Goal: Task Accomplishment & Management: Use online tool/utility

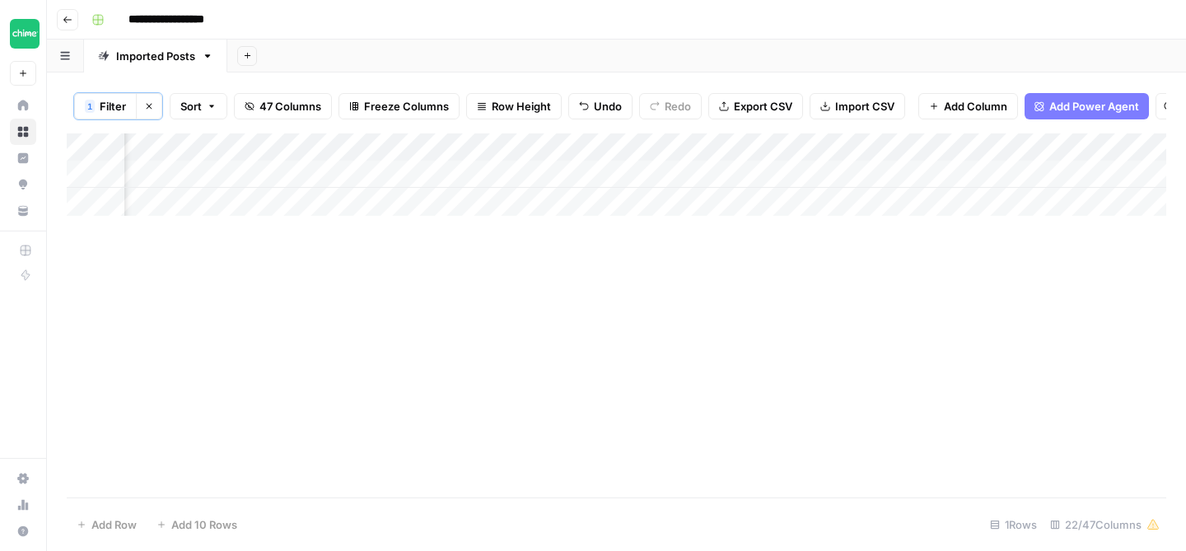
scroll to position [0, 1800]
click at [529, 170] on div "Add Column" at bounding box center [616, 174] width 1099 height 82
click at [476, 170] on div "Add Column" at bounding box center [616, 174] width 1099 height 82
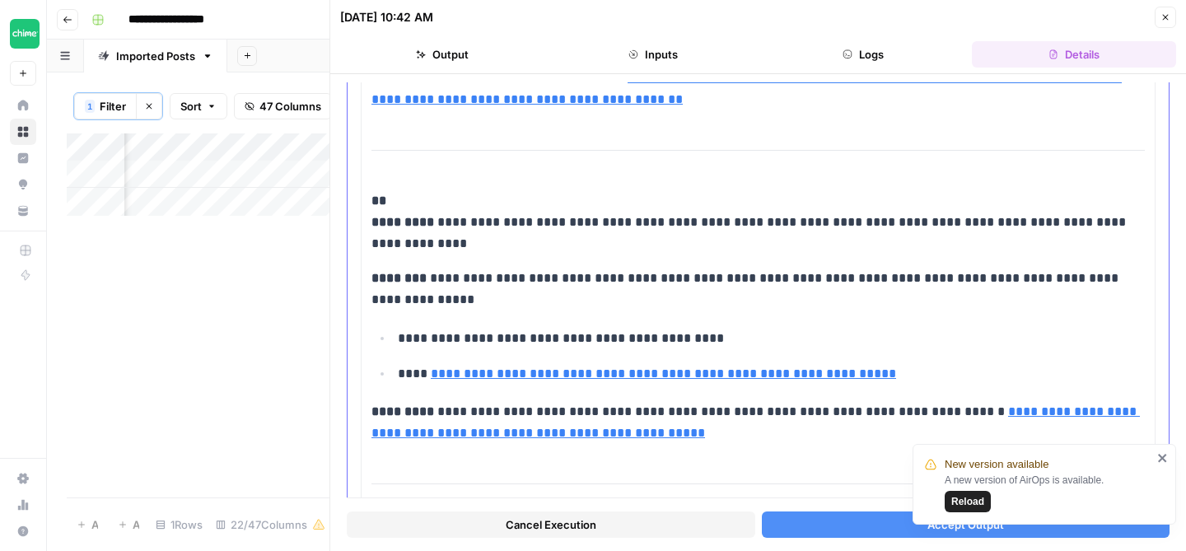
scroll to position [5283, 0]
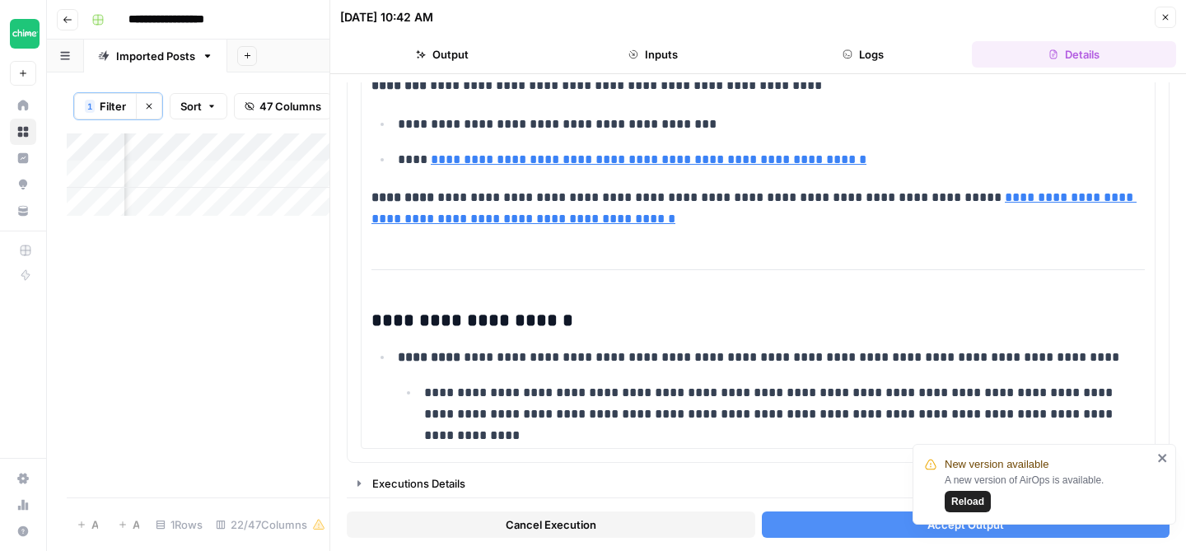
click at [1162, 455] on icon "close" at bounding box center [1163, 457] width 12 height 13
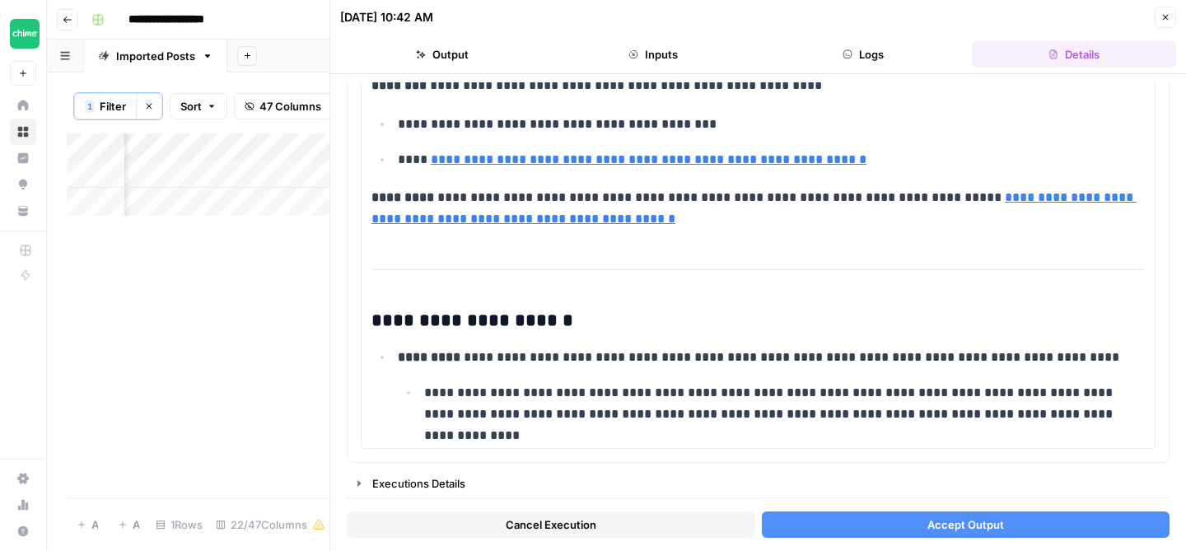
click at [1026, 523] on button "Accept Output" at bounding box center [966, 524] width 408 height 26
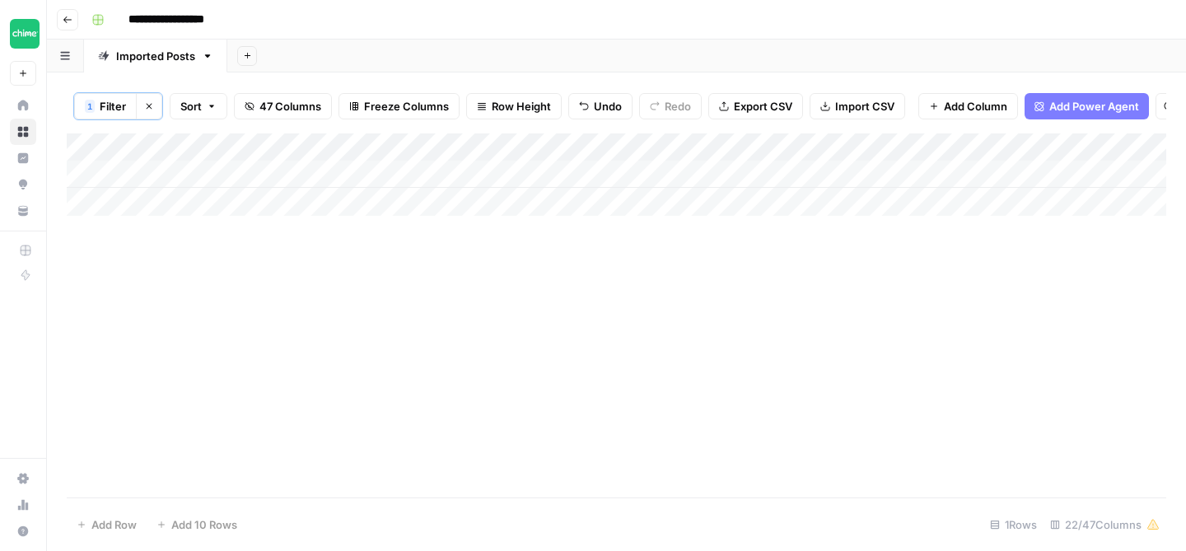
click at [118, 105] on span "Filter" at bounding box center [113, 106] width 26 height 16
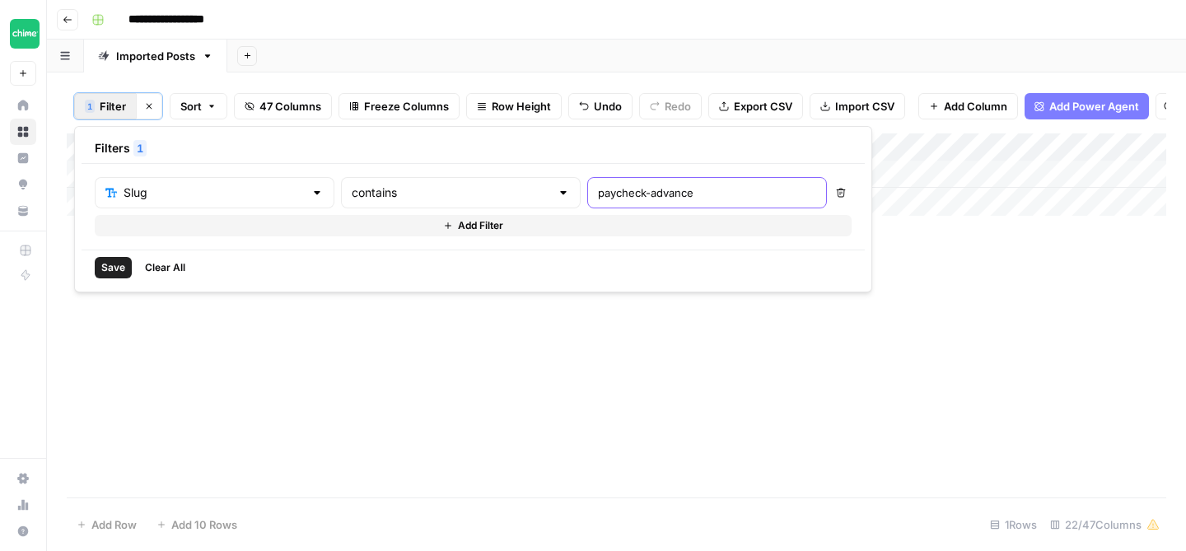
click at [598, 198] on input "paycheck-advance" at bounding box center [707, 192] width 218 height 16
click at [627, 203] on div "second-chance" at bounding box center [707, 192] width 240 height 31
type input "second-chance-banking"
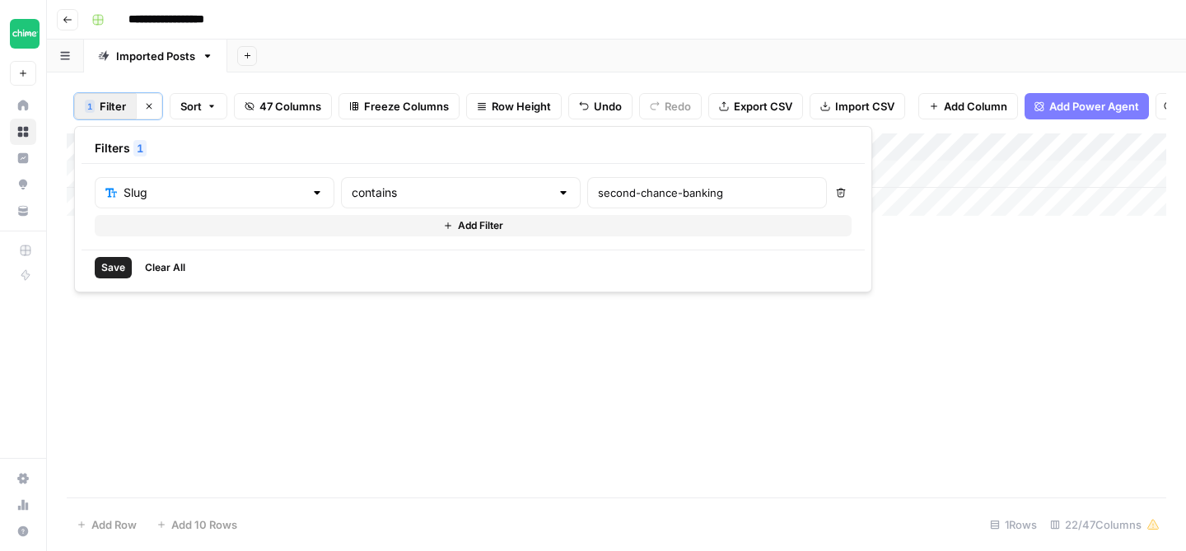
click at [106, 266] on span "Save" at bounding box center [113, 267] width 24 height 15
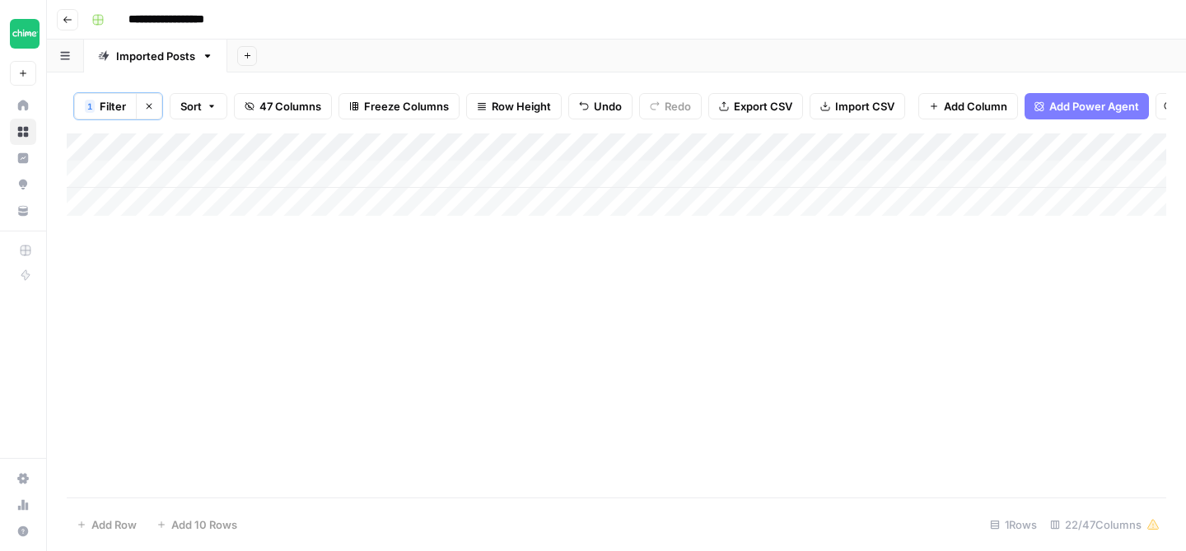
click at [565, 264] on div "Add Column" at bounding box center [616, 315] width 1099 height 364
click at [406, 174] on div "Add Column" at bounding box center [616, 174] width 1099 height 82
click at [801, 173] on div "Add Column" at bounding box center [616, 174] width 1099 height 82
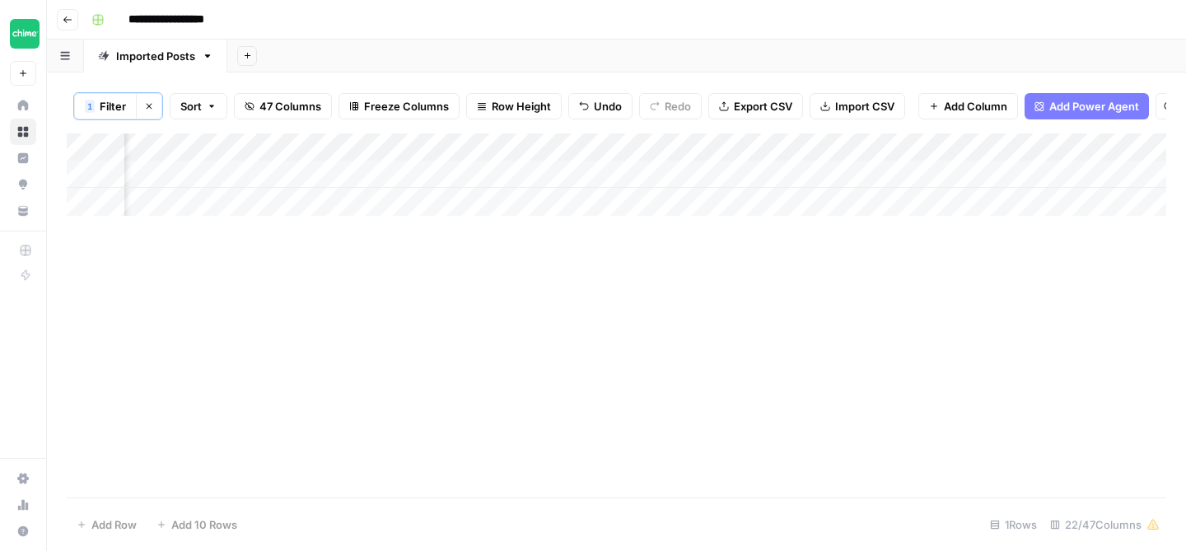
click at [801, 173] on div "Add Column" at bounding box center [616, 174] width 1099 height 82
click at [762, 171] on textarea "**********" at bounding box center [884, 175] width 263 height 23
type textarea "**********"
click at [1004, 300] on div "Add Column" at bounding box center [616, 315] width 1099 height 364
click at [977, 176] on div "Add Column" at bounding box center [616, 174] width 1099 height 82
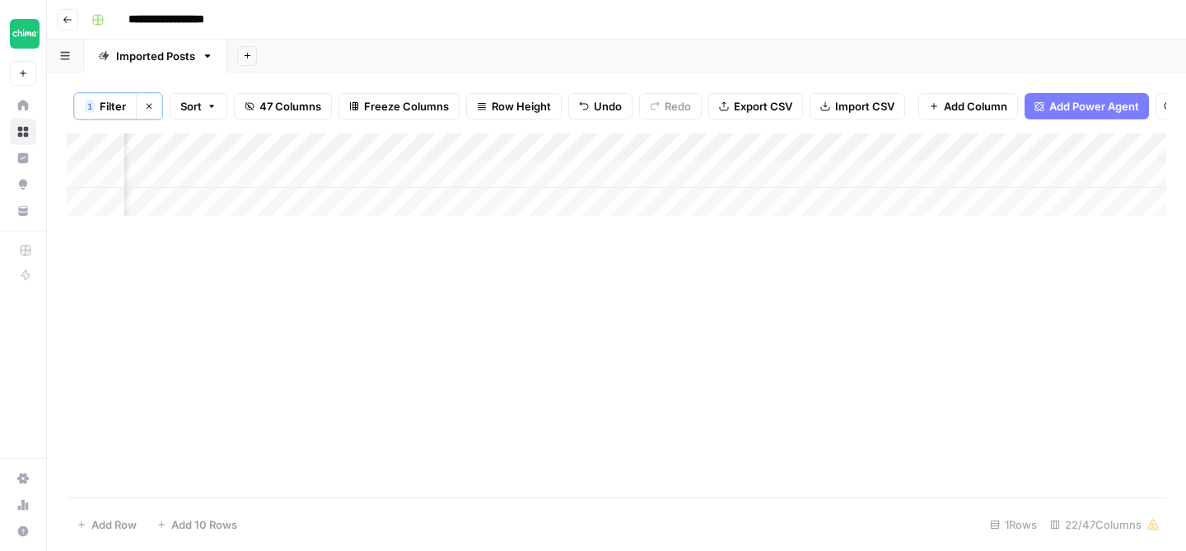
click at [969, 175] on div "Add Column" at bounding box center [616, 174] width 1099 height 82
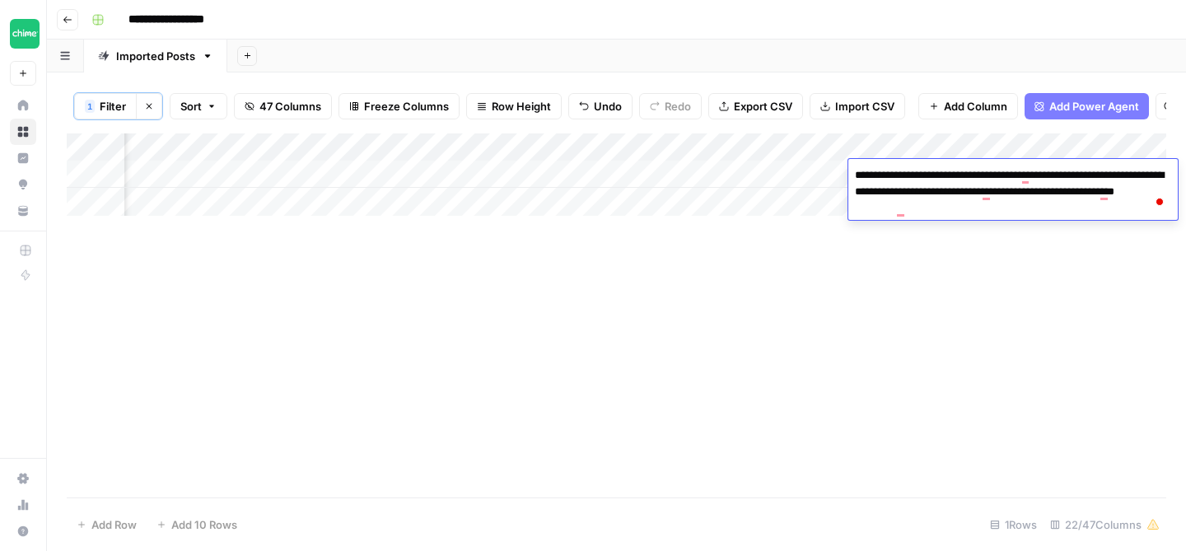
drag, startPoint x: 911, startPoint y: 268, endPoint x: 918, endPoint y: 261, distance: 9.9
click at [911, 268] on div "Add Column" at bounding box center [616, 315] width 1099 height 364
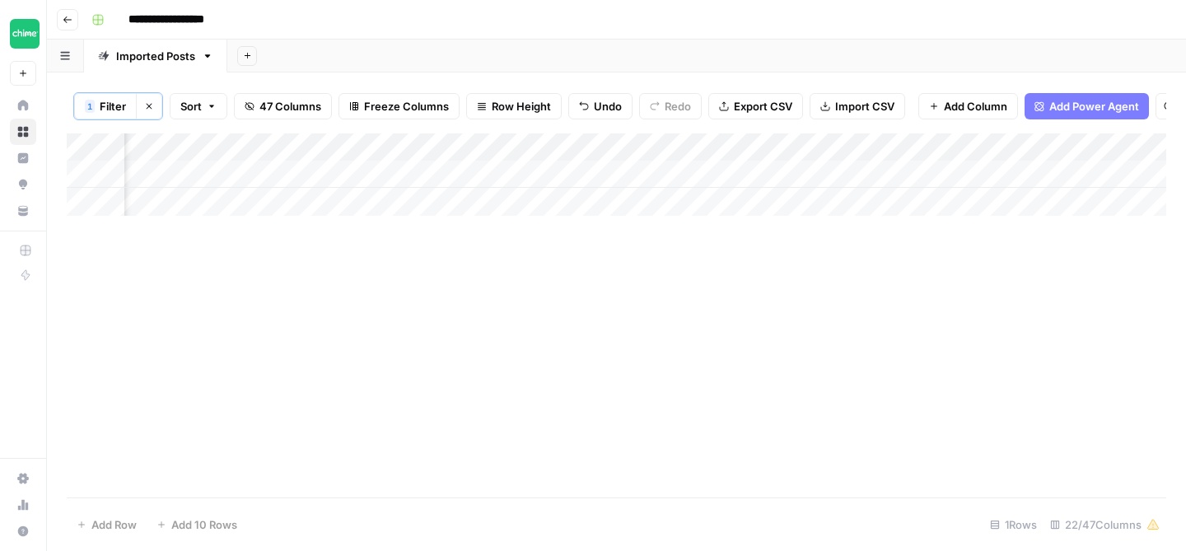
scroll to position [0, 1327]
click at [945, 173] on div "Add Column" at bounding box center [616, 174] width 1099 height 82
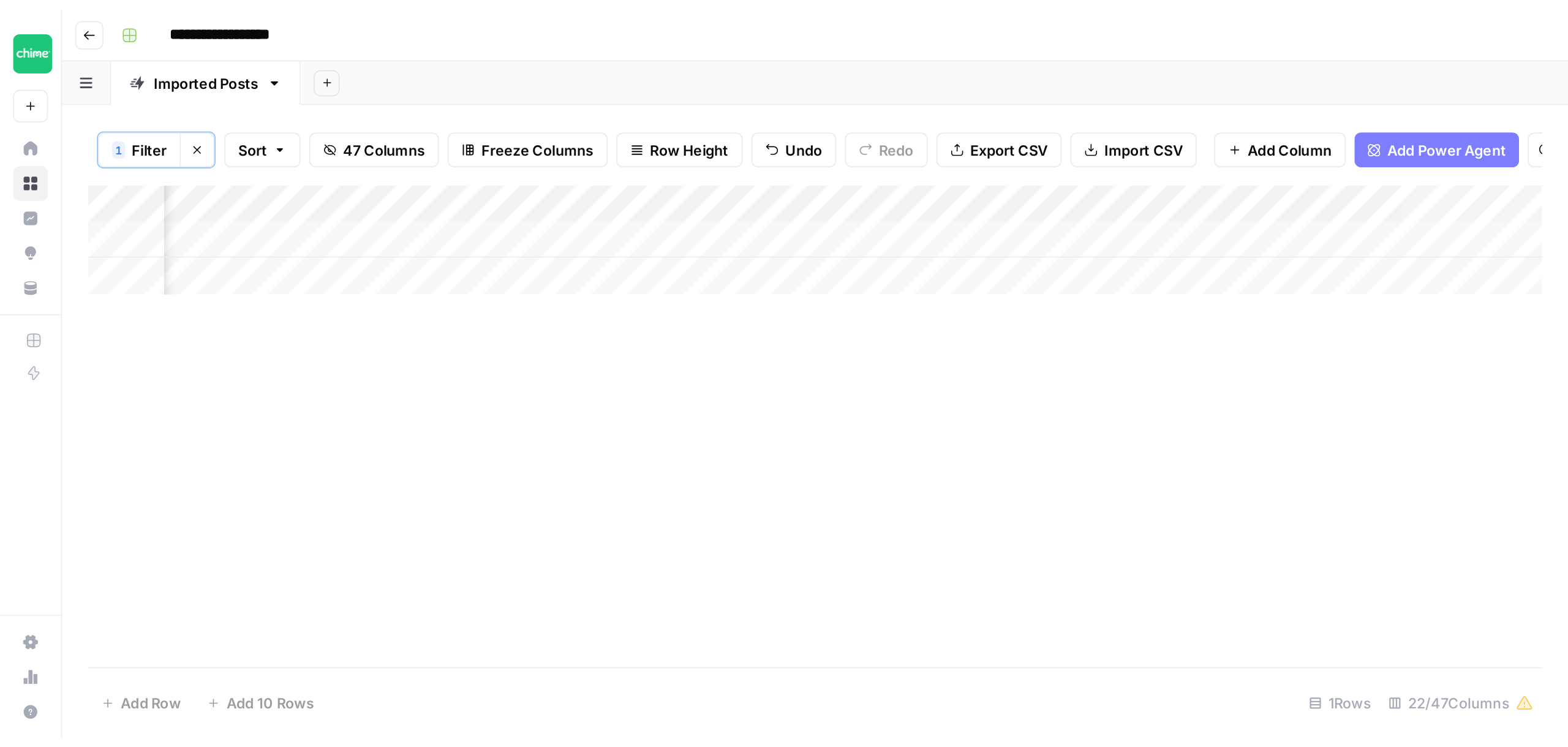
scroll to position [0, 1334]
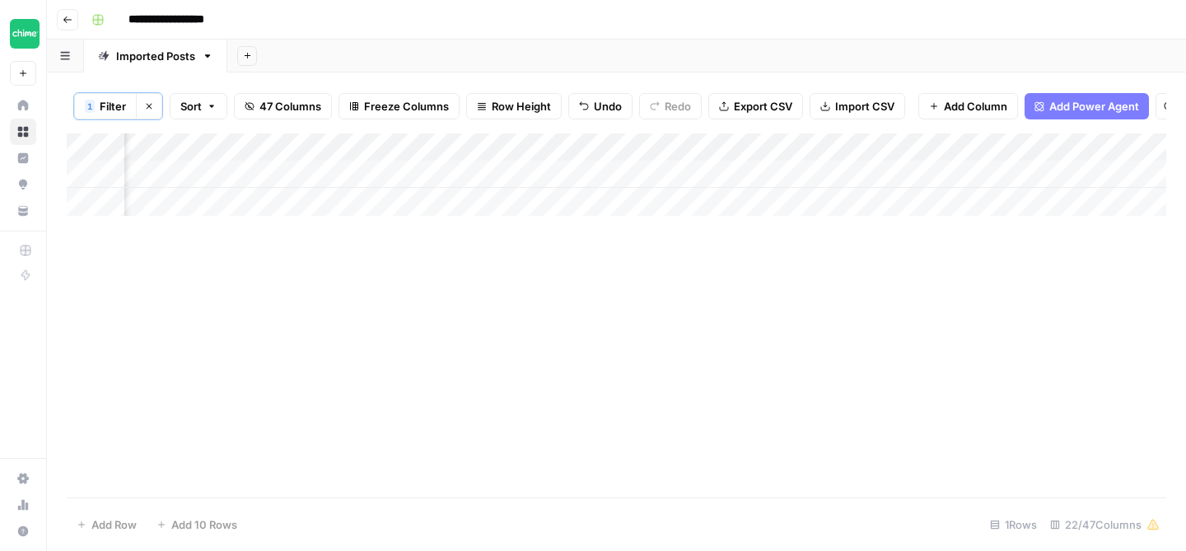
click at [537, 173] on div "Add Column" at bounding box center [616, 174] width 1099 height 82
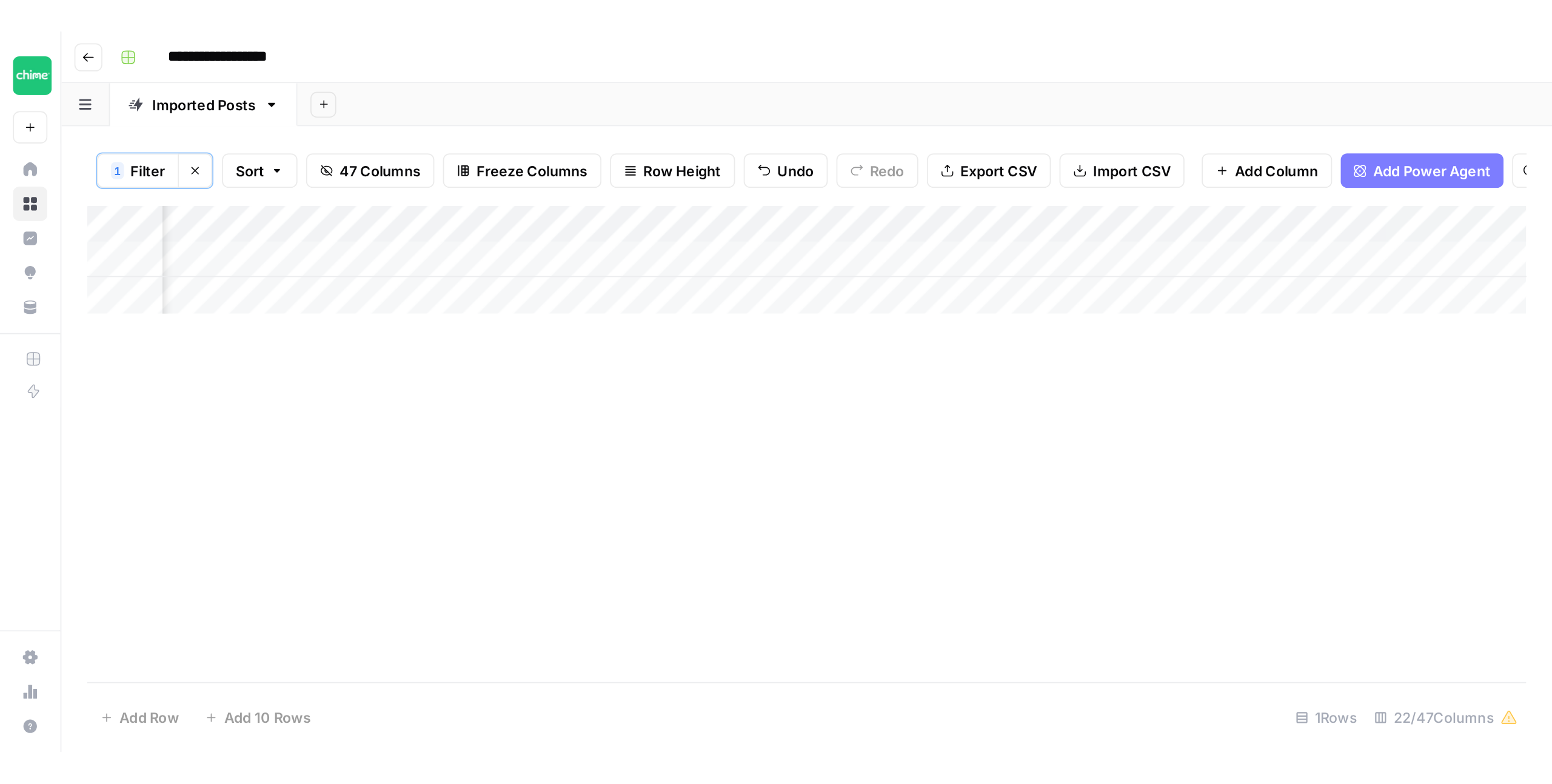
scroll to position [0, 1087]
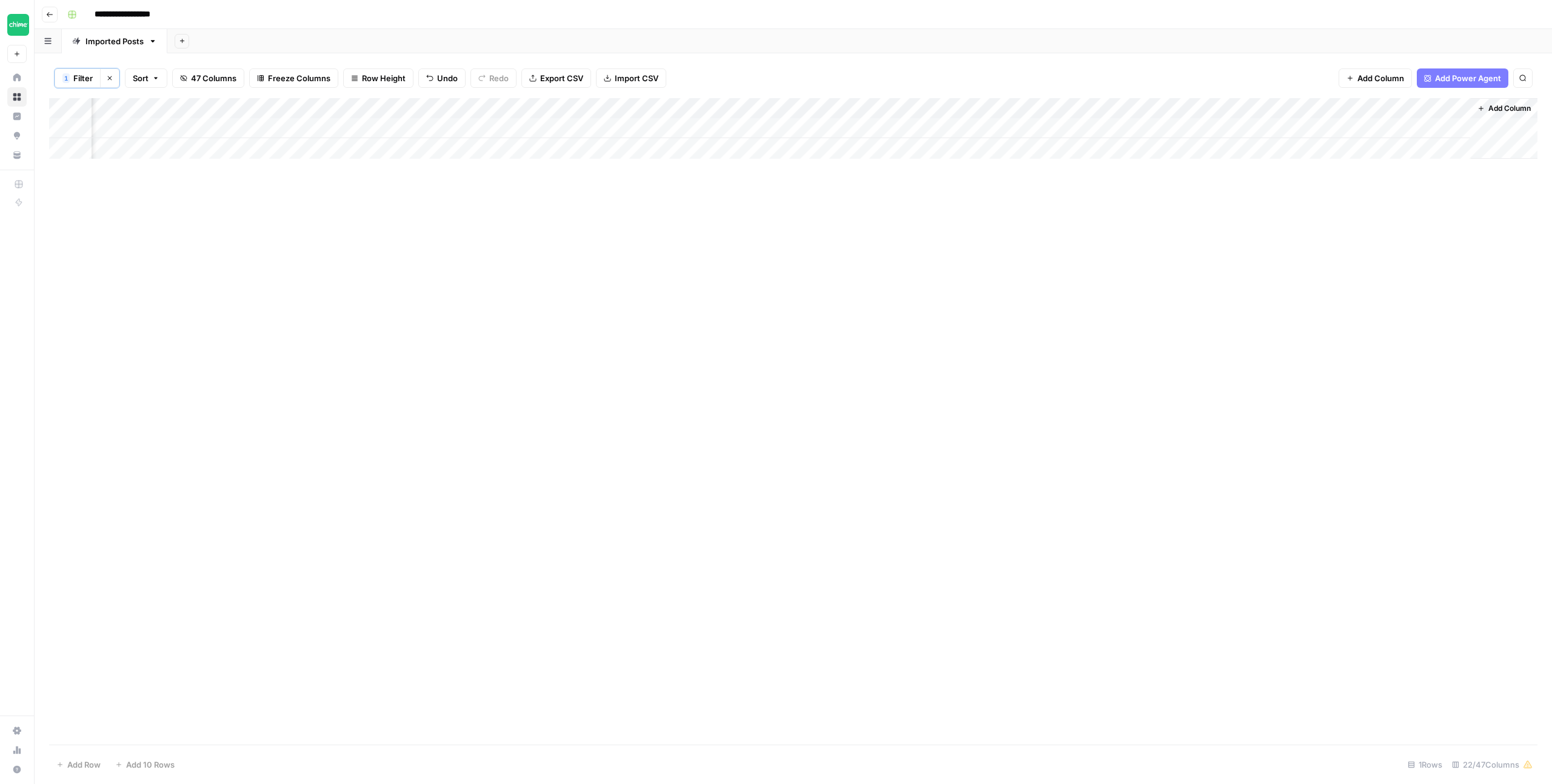
click at [678, 258] on div "Add Column" at bounding box center [793, 421] width 1488 height 647
